Goal: Task Accomplishment & Management: Manage account settings

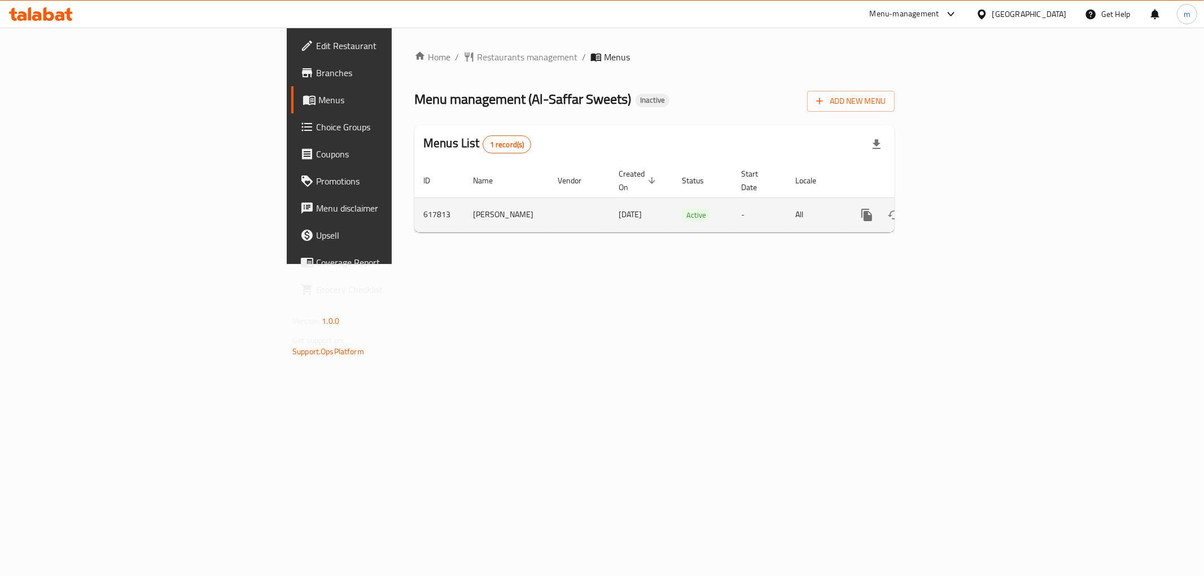
click at [955, 208] on icon "enhanced table" at bounding box center [948, 215] width 14 height 14
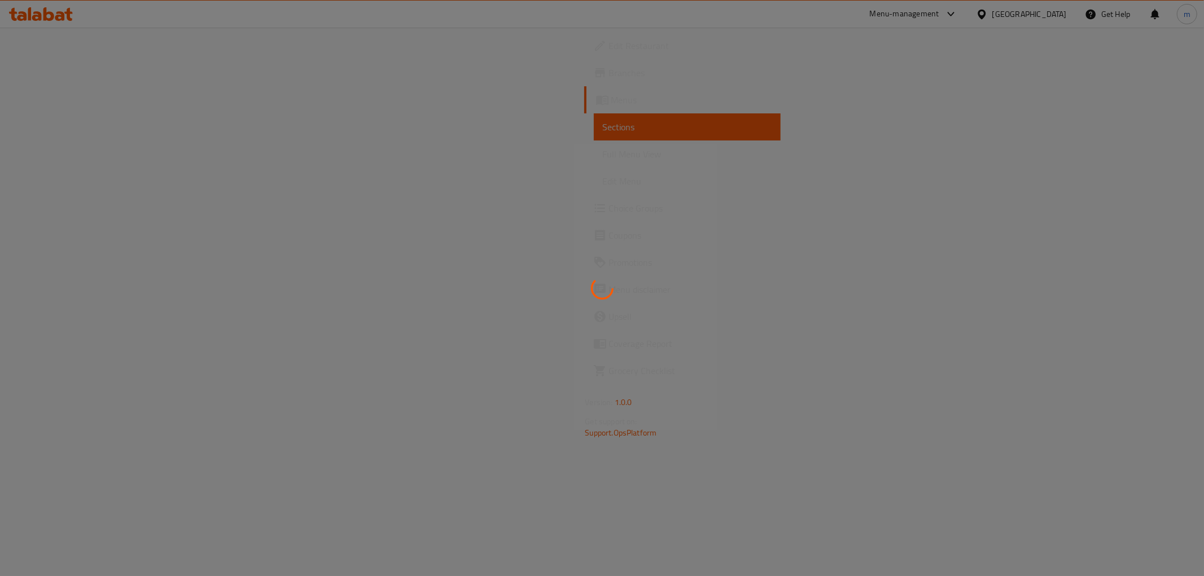
click at [113, 154] on div at bounding box center [602, 288] width 1204 height 576
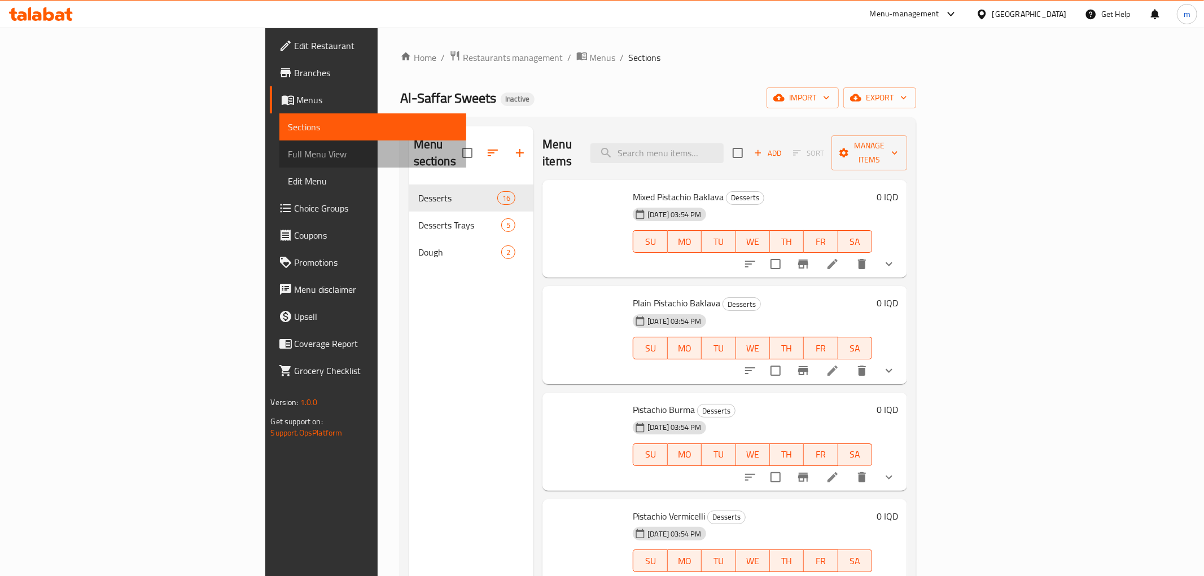
click at [288, 154] on span "Full Menu View" at bounding box center [372, 154] width 169 height 14
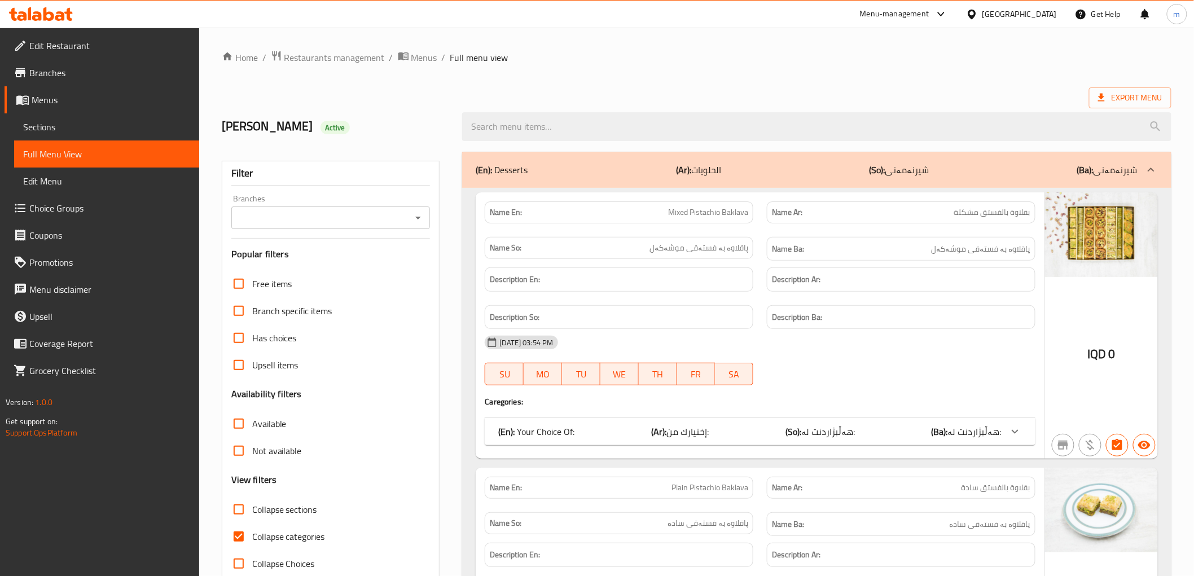
click at [419, 218] on icon "Open" at bounding box center [418, 218] width 6 height 3
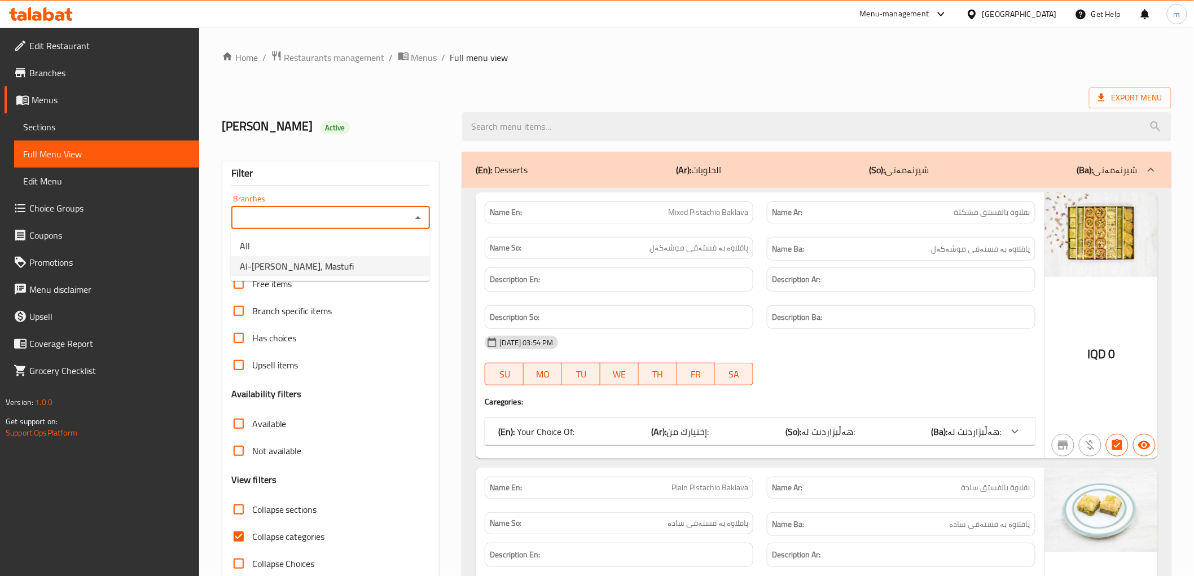
click at [378, 261] on li "Al-[PERSON_NAME], Mastufi" at bounding box center [330, 266] width 199 height 20
type input "Al-[PERSON_NAME], Mastufi"
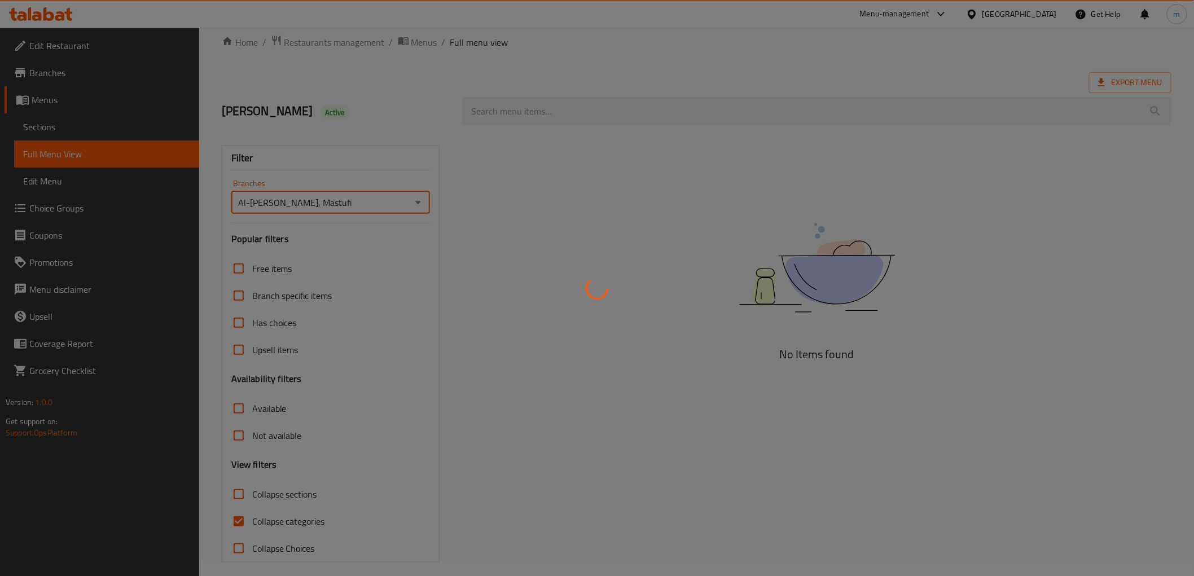
scroll to position [24, 0]
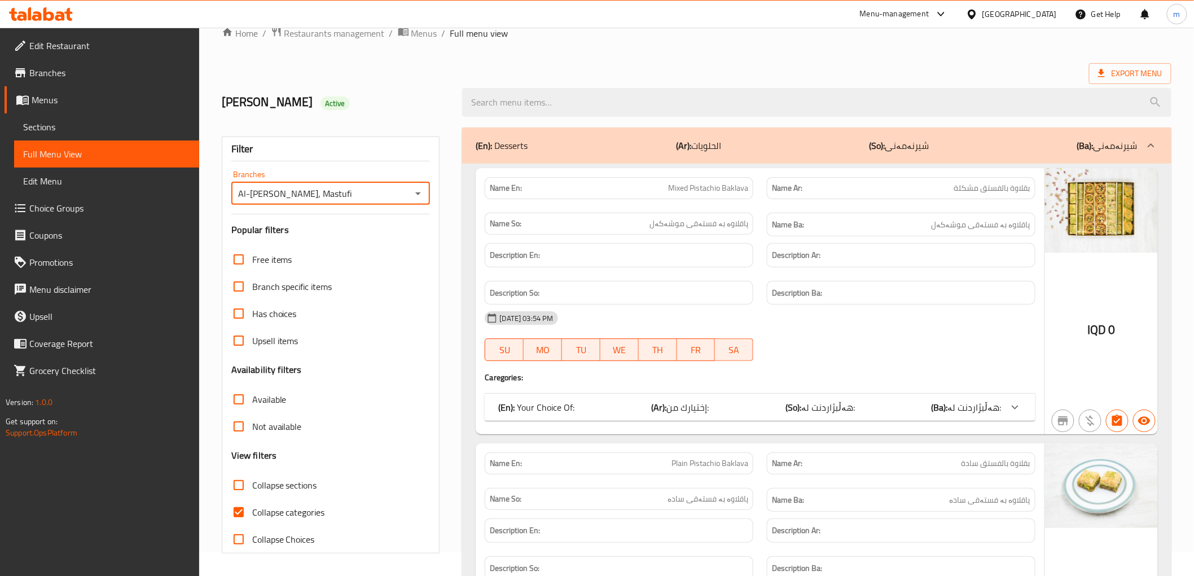
click at [239, 510] on input "Collapse categories" at bounding box center [238, 512] width 27 height 27
checkbox input "false"
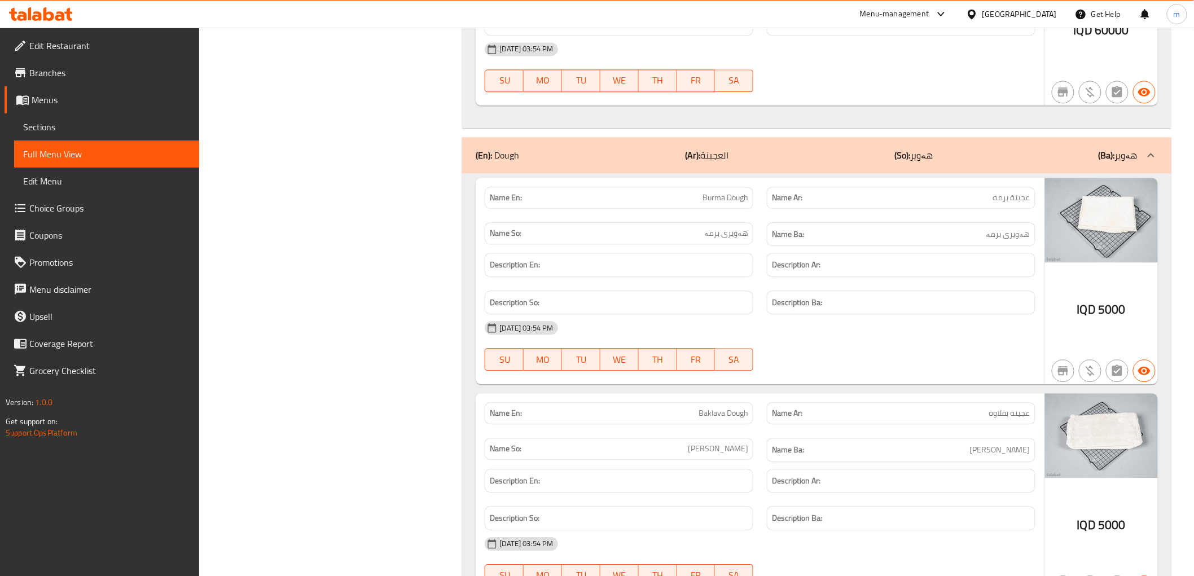
scroll to position [8196, 0]
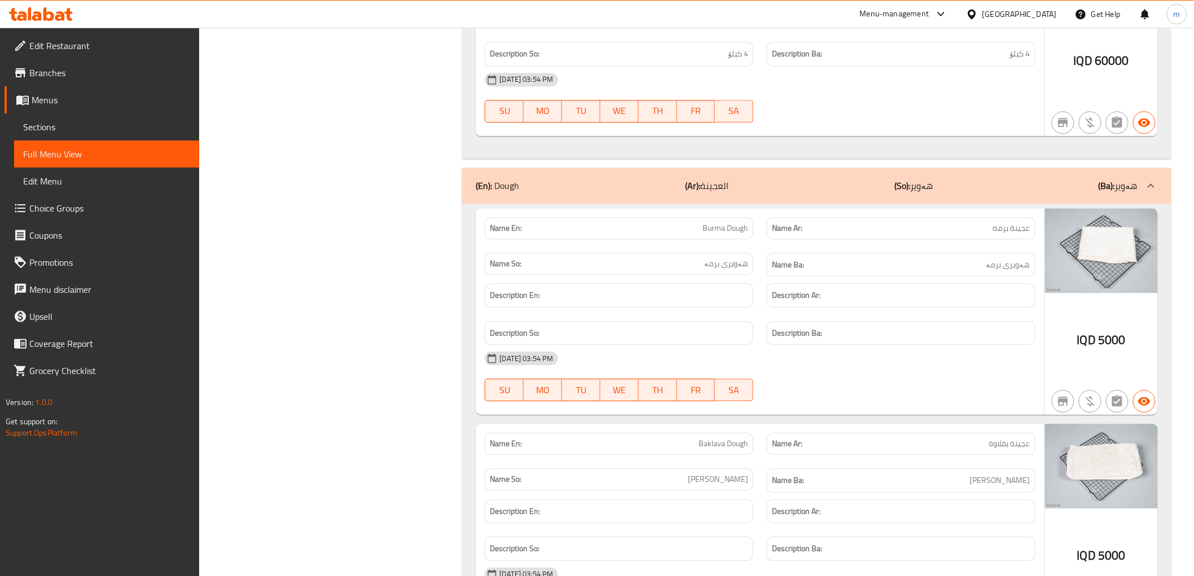
click at [76, 42] on span "Edit Restaurant" at bounding box center [109, 46] width 161 height 14
